Goal: Information Seeking & Learning: Learn about a topic

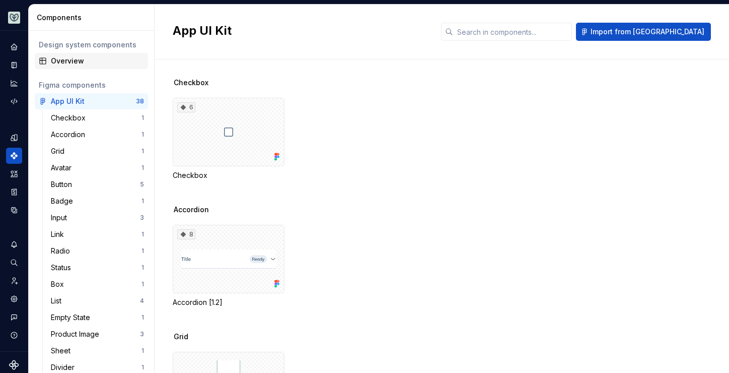
click at [64, 61] on div "Overview" at bounding box center [97, 61] width 93 height 10
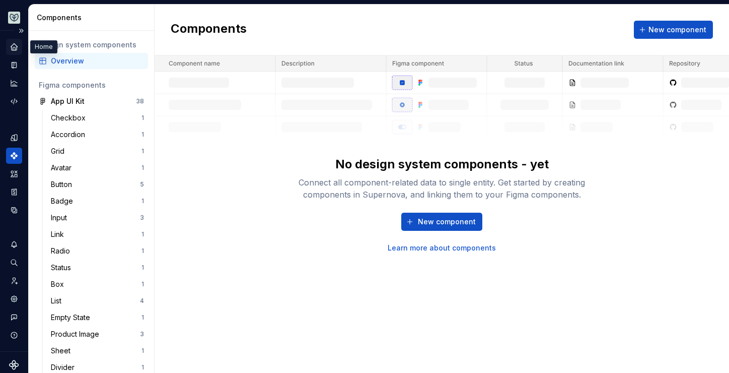
click at [17, 45] on icon "Home" at bounding box center [14, 46] width 9 height 9
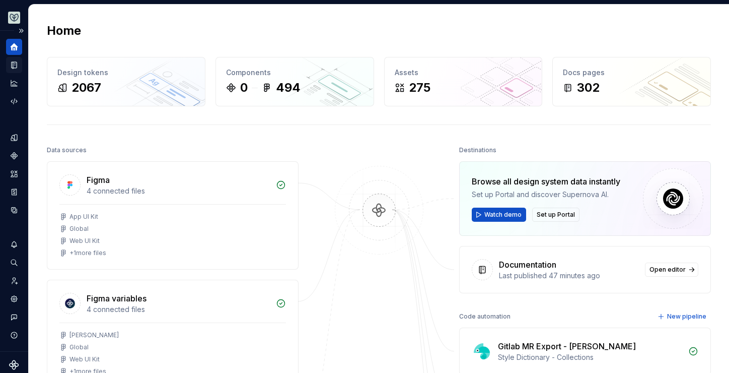
click at [16, 66] on icon "Documentation" at bounding box center [14, 65] width 5 height 7
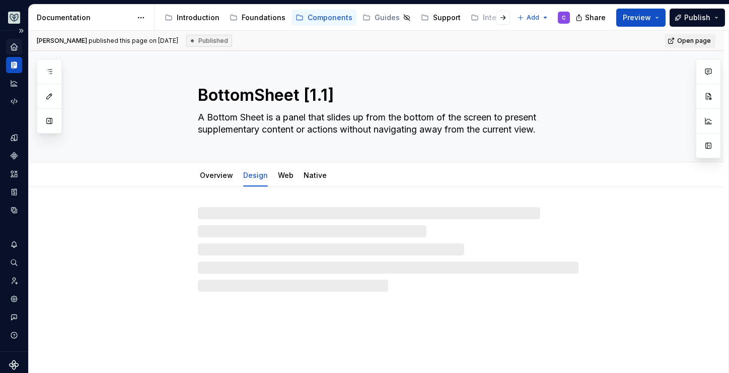
click at [16, 66] on icon "Documentation" at bounding box center [15, 65] width 4 height 7
click at [51, 122] on button "button" at bounding box center [49, 121] width 18 height 18
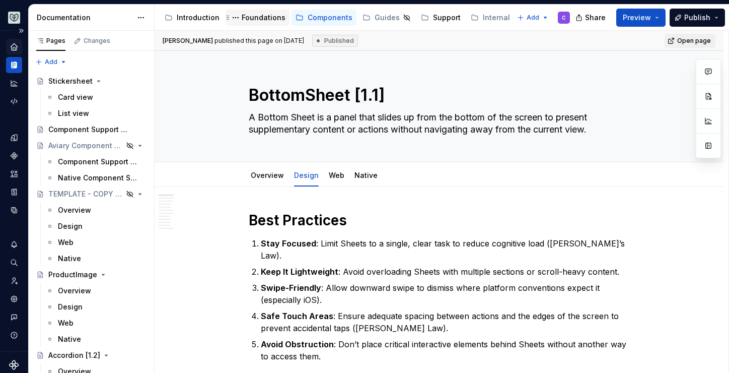
click at [266, 20] on div "Foundations" at bounding box center [264, 18] width 44 height 10
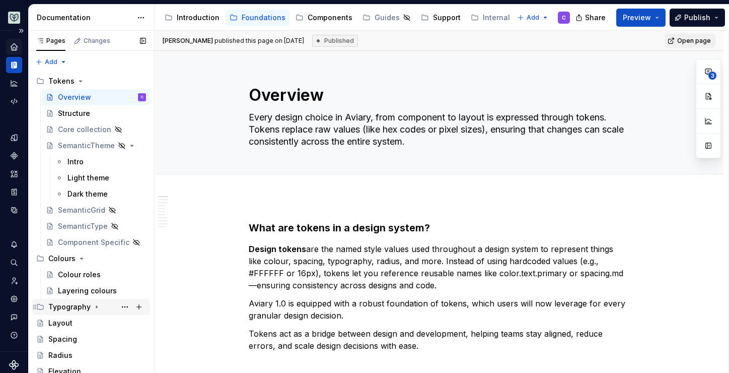
click at [93, 307] on icon "Page tree" at bounding box center [97, 307] width 8 height 8
click at [78, 342] on div "Native" at bounding box center [69, 339] width 23 height 10
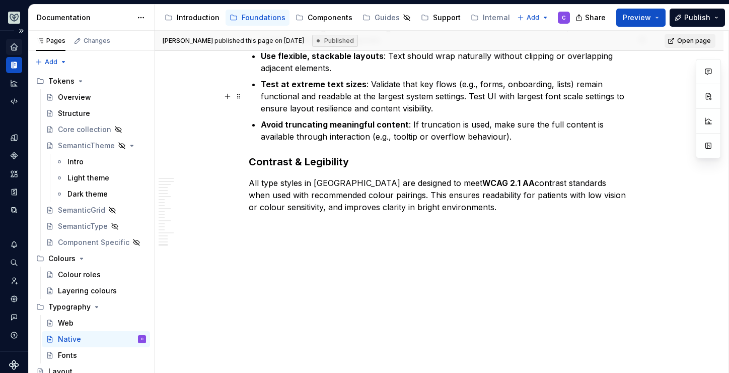
scroll to position [3563, 0]
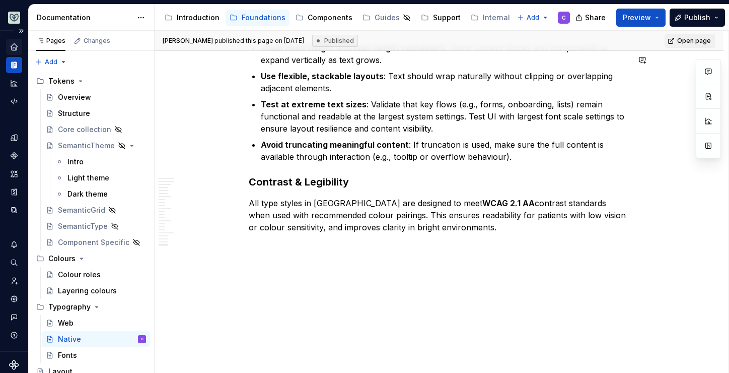
type textarea "*"
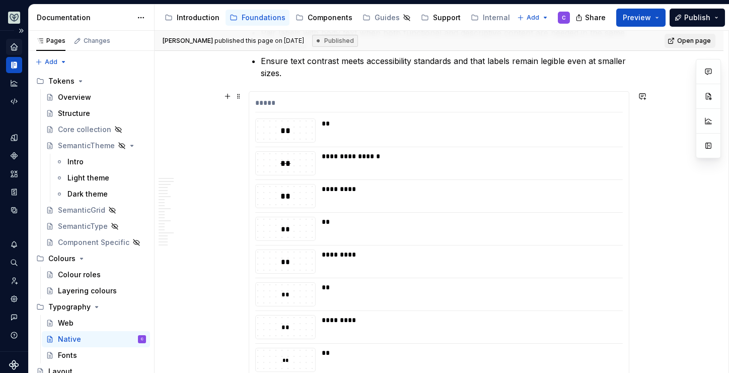
scroll to position [2808, 0]
